Goal: Transaction & Acquisition: Obtain resource

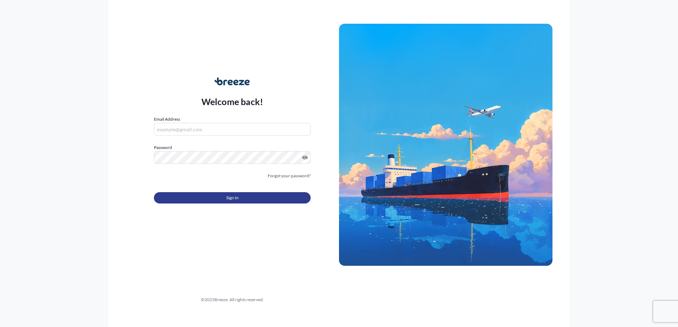
type input "[EMAIL_ADDRESS][DOMAIN_NAME]"
click at [245, 198] on button "Sign In" at bounding box center [232, 197] width 157 height 11
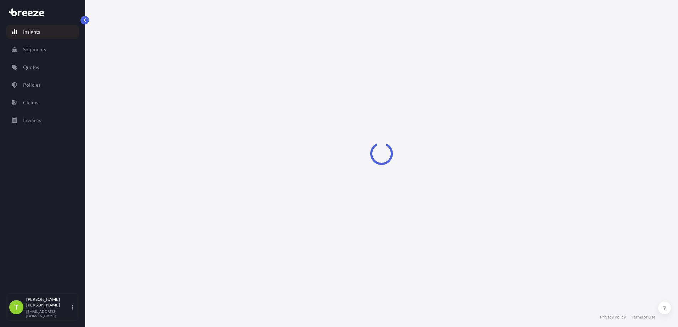
select select "2025"
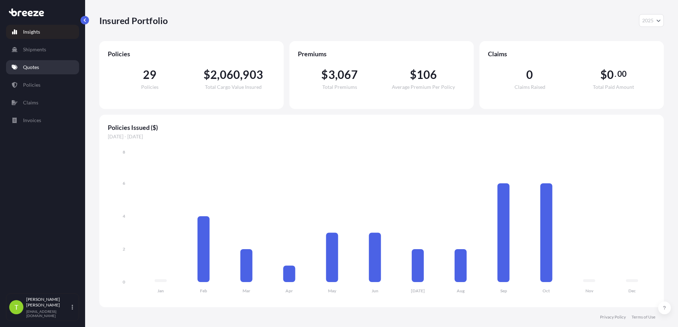
click at [30, 64] on p "Quotes" at bounding box center [31, 67] width 16 height 7
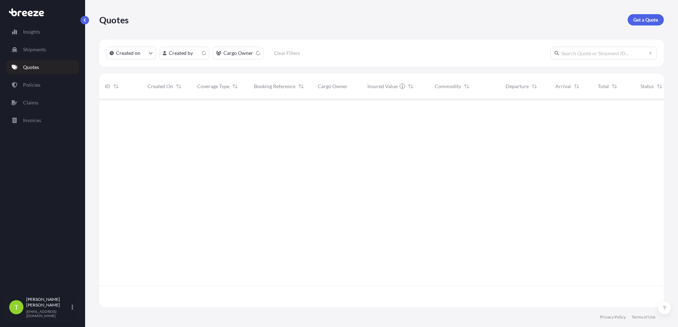
scroll to position [207, 559]
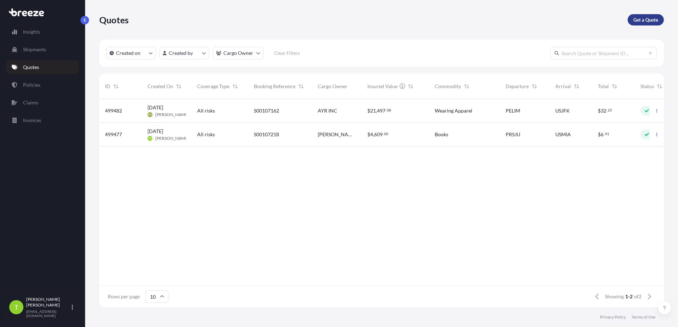
click at [640, 22] on p "Get a Quote" at bounding box center [645, 19] width 25 height 7
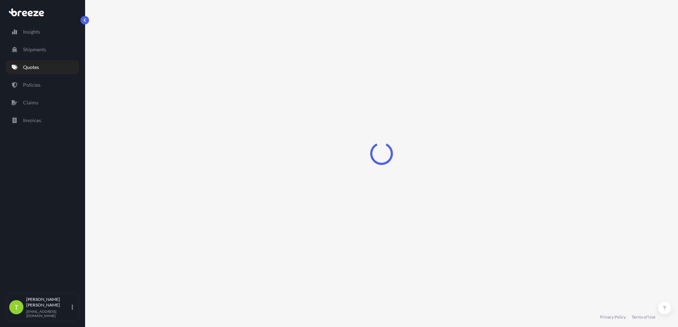
select select "Sea"
select select "1"
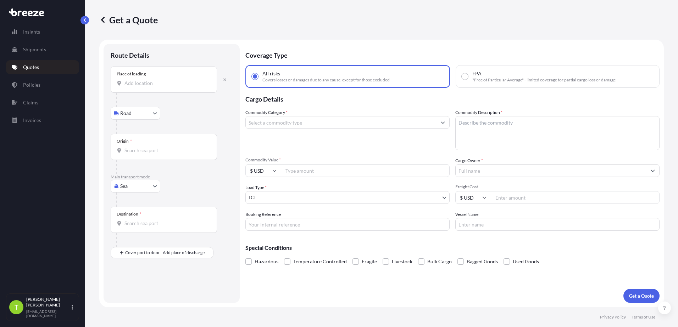
click at [148, 82] on input "Place of loading" at bounding box center [166, 83] width 84 height 7
paste input "[GEOGRAPHIC_DATA], [GEOGRAPHIC_DATA]"
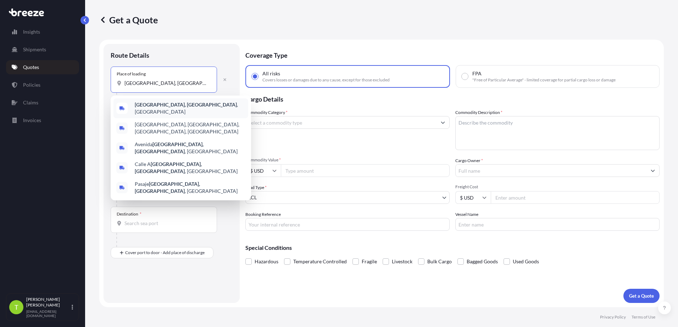
click at [153, 105] on b "[GEOGRAPHIC_DATA], [GEOGRAPHIC_DATA]" at bounding box center [186, 105] width 102 height 6
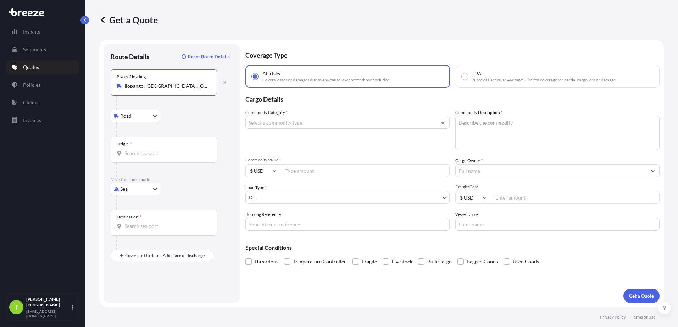
type input "Ilopango, [GEOGRAPHIC_DATA], [GEOGRAPHIC_DATA]"
click at [133, 152] on input "Origin *" at bounding box center [166, 153] width 84 height 7
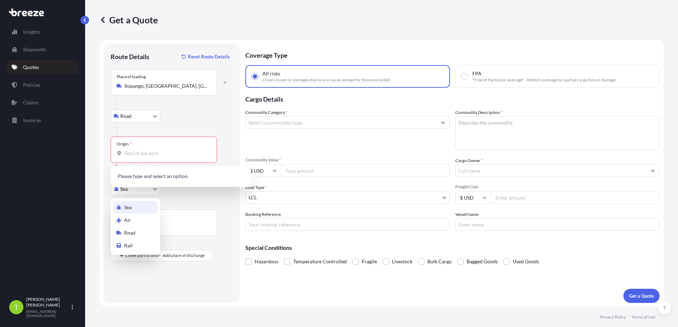
click at [157, 190] on body "0 options available. Insights Shipments Quotes Policies Claims Invoices T [PERS…" at bounding box center [339, 163] width 678 height 327
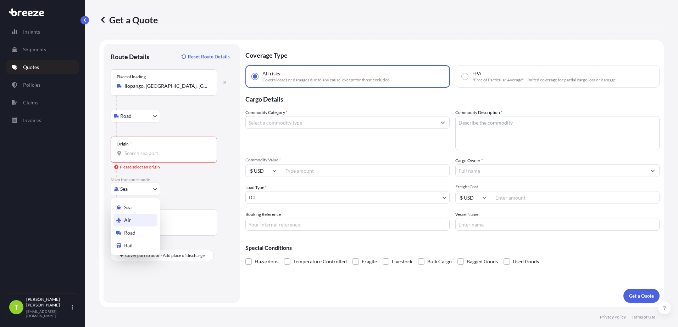
click at [135, 218] on div "Air" at bounding box center [135, 220] width 44 height 13
select select "Air"
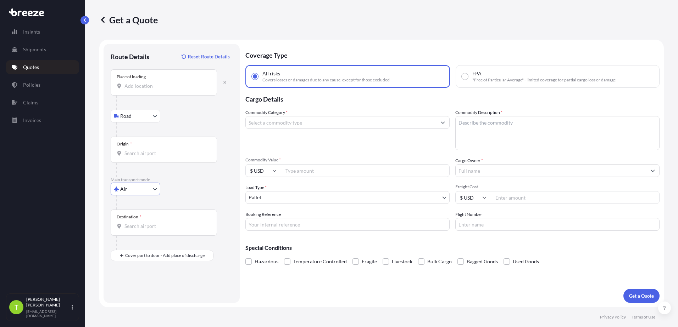
click at [159, 88] on input "Place of loading" at bounding box center [166, 86] width 84 height 7
paste input "[GEOGRAPHIC_DATA], [GEOGRAPHIC_DATA]"
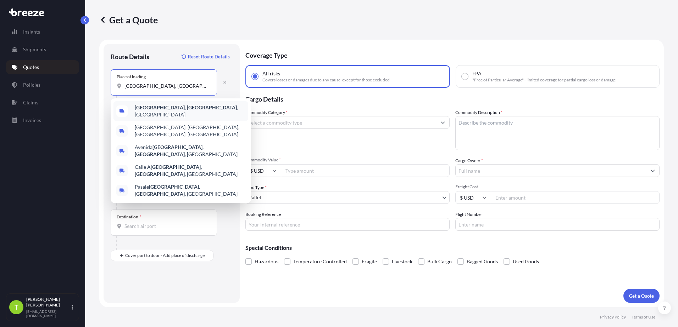
click at [159, 108] on b "[GEOGRAPHIC_DATA], [GEOGRAPHIC_DATA]" at bounding box center [186, 108] width 102 height 6
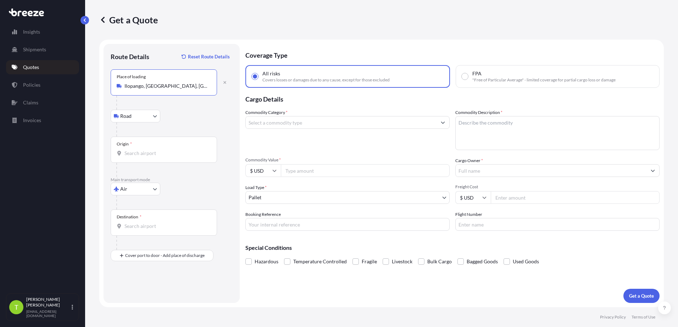
type input "Ilopango, [GEOGRAPHIC_DATA], [GEOGRAPHIC_DATA]"
click at [127, 157] on div "Origin *" at bounding box center [164, 150] width 106 height 26
click at [127, 157] on input "Origin *" at bounding box center [166, 153] width 84 height 7
click at [151, 177] on span "SVSAL - [GEOGRAPHIC_DATA], [GEOGRAPHIC_DATA]" at bounding box center [190, 179] width 111 height 14
type input "SVSAL - [GEOGRAPHIC_DATA], [GEOGRAPHIC_DATA]"
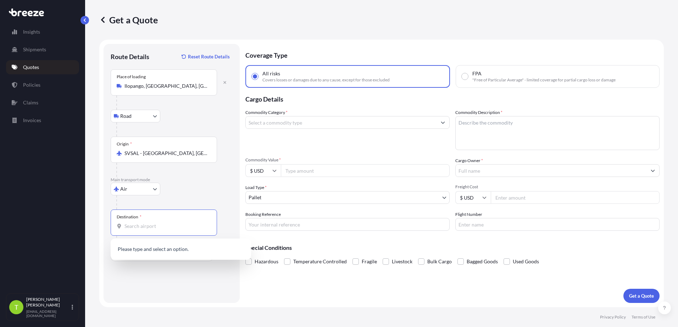
click at [133, 226] on input "Destination *" at bounding box center [166, 226] width 84 height 7
click at [149, 247] on span "USMIA - [GEOGRAPHIC_DATA], [GEOGRAPHIC_DATA]" at bounding box center [190, 252] width 111 height 14
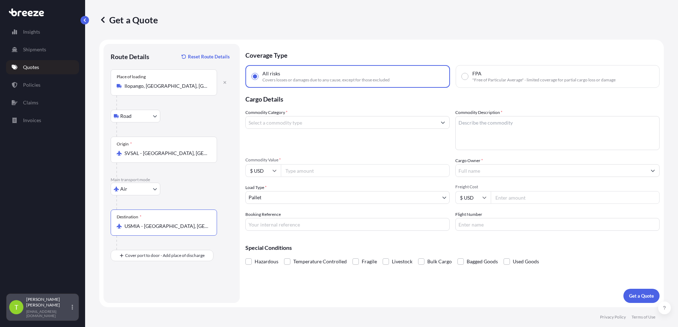
type input "USMIA - [GEOGRAPHIC_DATA], [GEOGRAPHIC_DATA]"
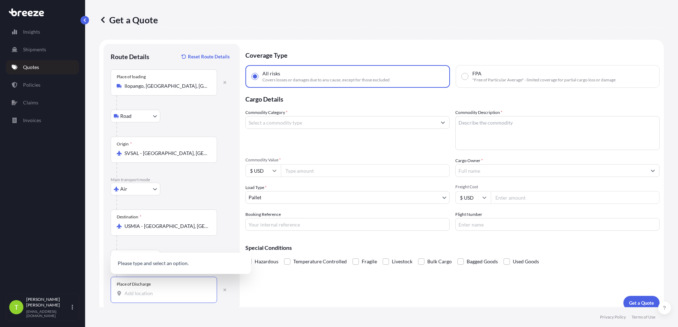
click at [134, 291] on input "Place of Discharge" at bounding box center [166, 293] width 84 height 7
paste input "[STREET_ADDRESS] [GEOGRAPHIC_DATA][US_STATE]"
click at [162, 263] on span "[STREET_ADDRESS][US_STATE]" at bounding box center [169, 262] width 69 height 7
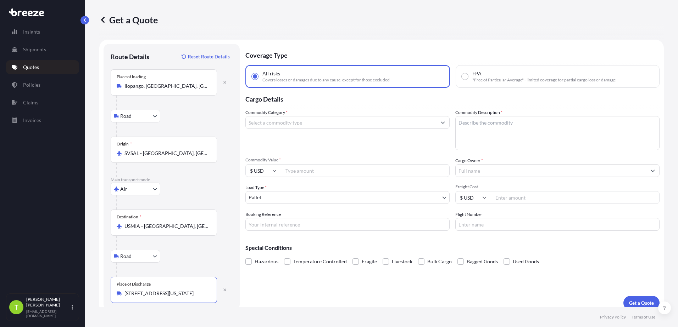
type input "[STREET_ADDRESS][US_STATE]"
click at [296, 121] on input "Commodity Category *" at bounding box center [341, 122] width 191 height 13
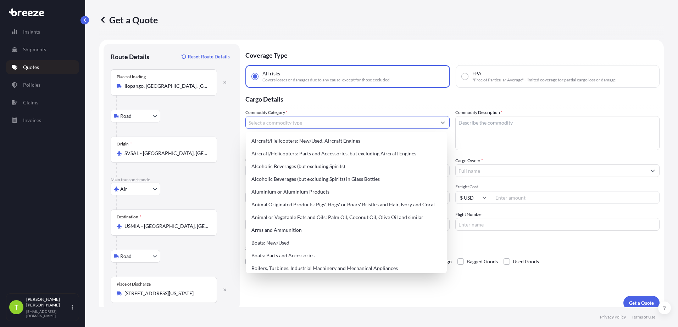
scroll to position [0, 0]
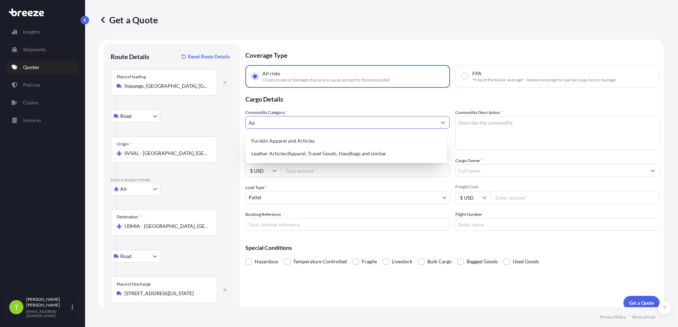
type input "A"
click at [315, 144] on div "Clothing and Accessories - Knitted or Crocheted" at bounding box center [345, 141] width 195 height 13
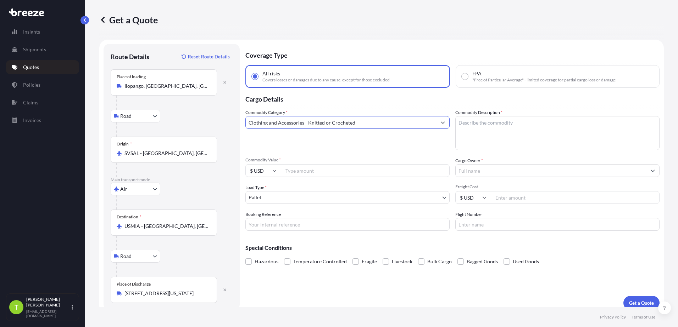
type input "Clothing and Accessories - Knitted or Crocheted"
click at [484, 125] on textarea "Commodity Description *" at bounding box center [557, 133] width 204 height 34
paste textarea "[PERSON_NAME] SS TEE SILLY ME BUNNY"
type textarea "[PERSON_NAME] SS TEE SILLY ME BUNNY"
click at [323, 173] on input "Commodity Value *" at bounding box center [365, 170] width 169 height 13
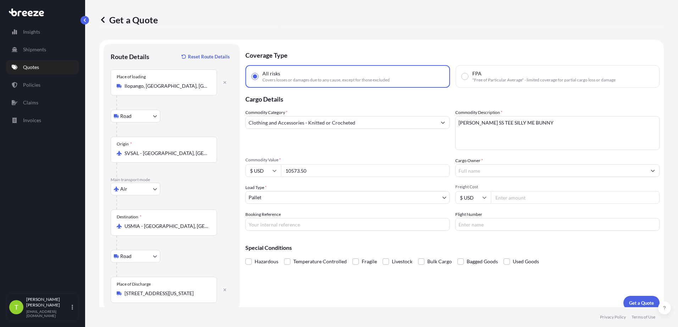
type input "10573.50"
click at [559, 172] on input "Cargo Owner *" at bounding box center [550, 170] width 191 height 13
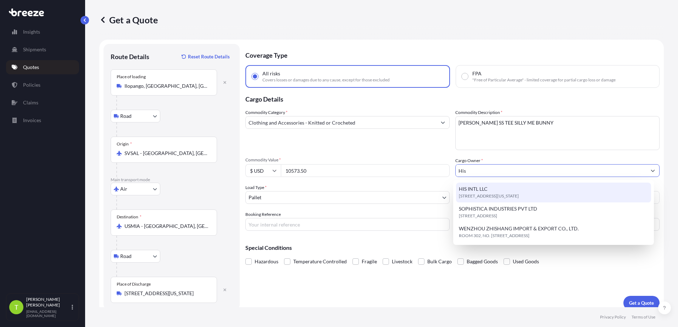
click at [549, 192] on div "HIS INTL LLC [STREET_ADDRESS][US_STATE]" at bounding box center [553, 193] width 195 height 20
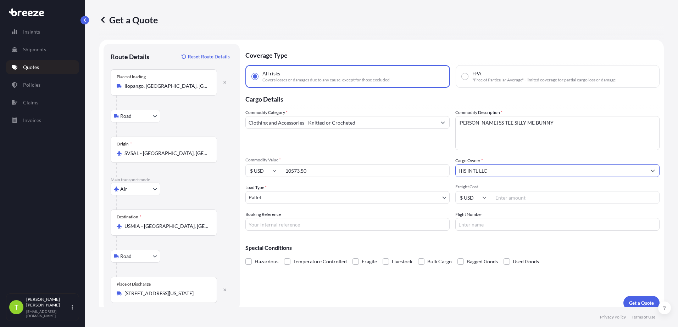
type input "HIS INTL LLC"
click at [439, 198] on body "Insights Shipments Quotes Policies Claims Invoices T [PERSON_NAME] [EMAIL_ADDRE…" at bounding box center [339, 163] width 678 height 327
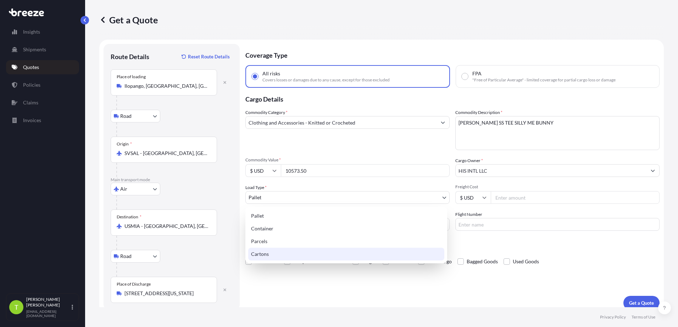
click at [305, 252] on div "Cartons" at bounding box center [346, 254] width 196 height 13
select select "4"
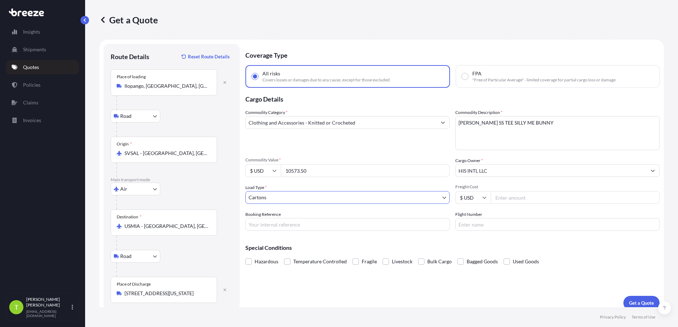
click at [523, 201] on input "Freight Cost" at bounding box center [574, 197] width 169 height 13
click at [519, 200] on input "Freight Cost" at bounding box center [574, 197] width 169 height 13
type input "2608"
click at [427, 225] on input "Booking Reference" at bounding box center [347, 224] width 204 height 13
click at [262, 221] on input "Booking Reference" at bounding box center [347, 224] width 204 height 13
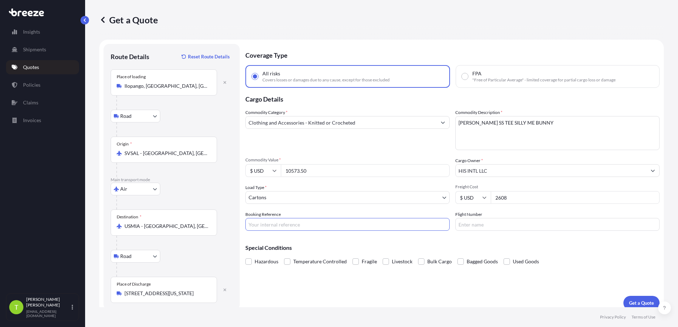
paste input "S00107591"
type input "S00107591"
click at [645, 303] on p "Get a Quote" at bounding box center [641, 303] width 25 height 7
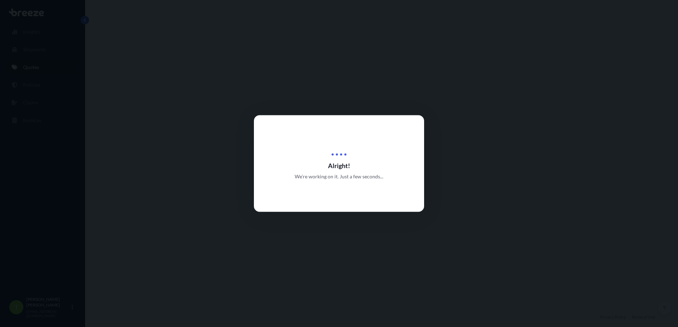
select select "Road"
select select "Air"
select select "Road"
select select "4"
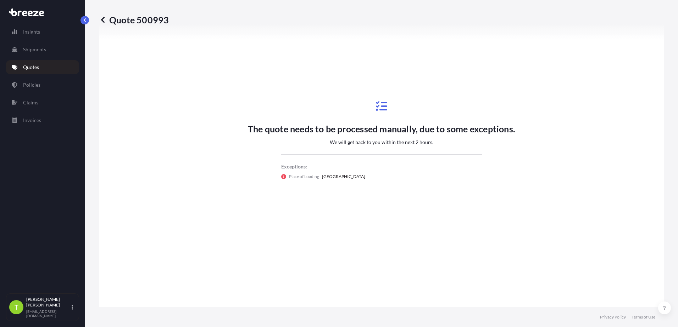
scroll to position [378, 0]
